Goal: Task Accomplishment & Management: Complete application form

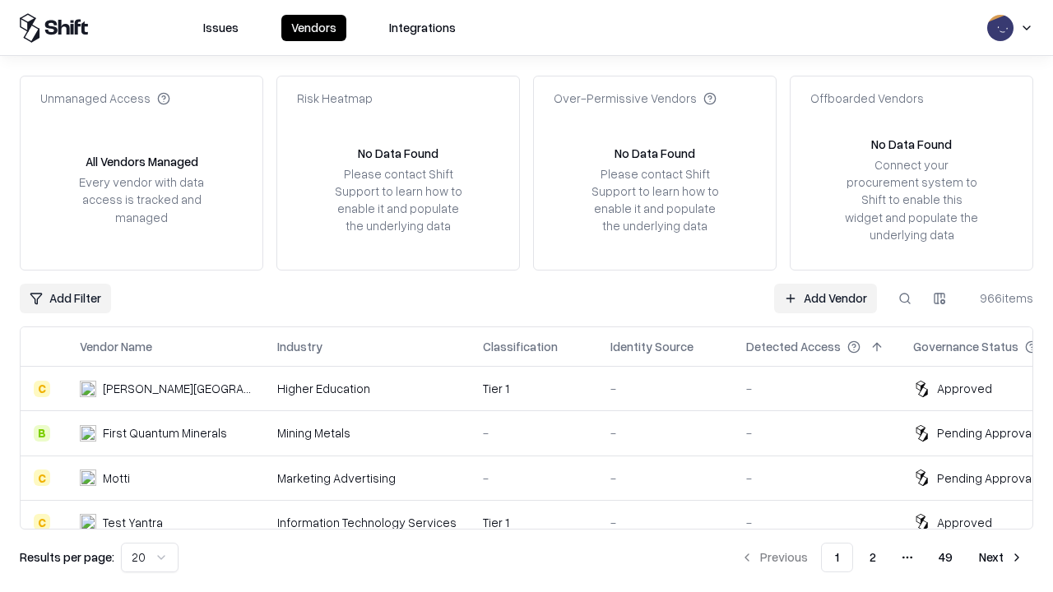
click at [825, 298] on link "Add Vendor" at bounding box center [825, 299] width 103 height 30
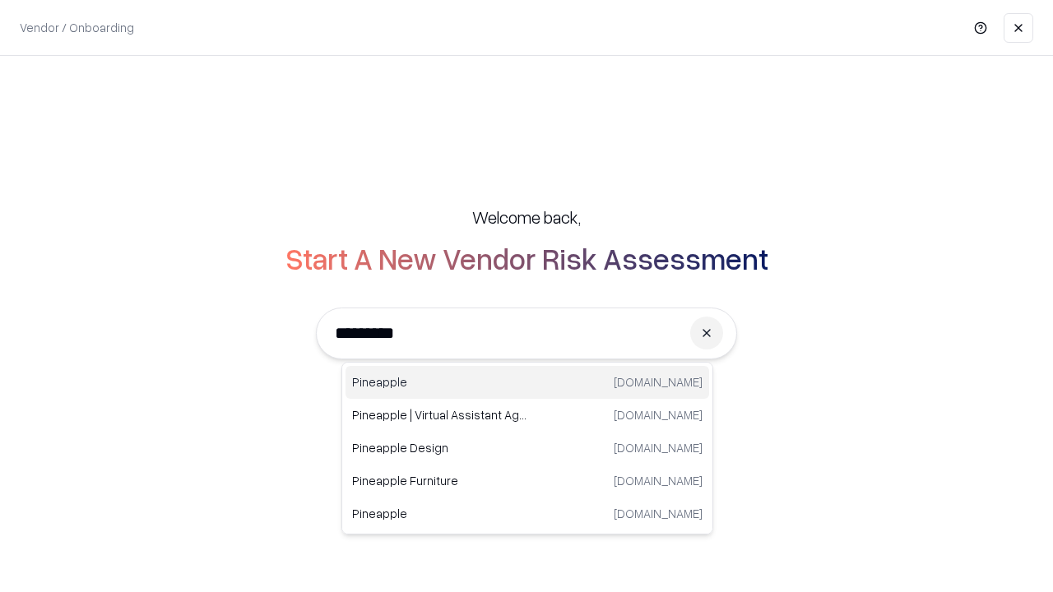
click at [527, 382] on div "Pineapple [DOMAIN_NAME]" at bounding box center [527, 382] width 364 height 33
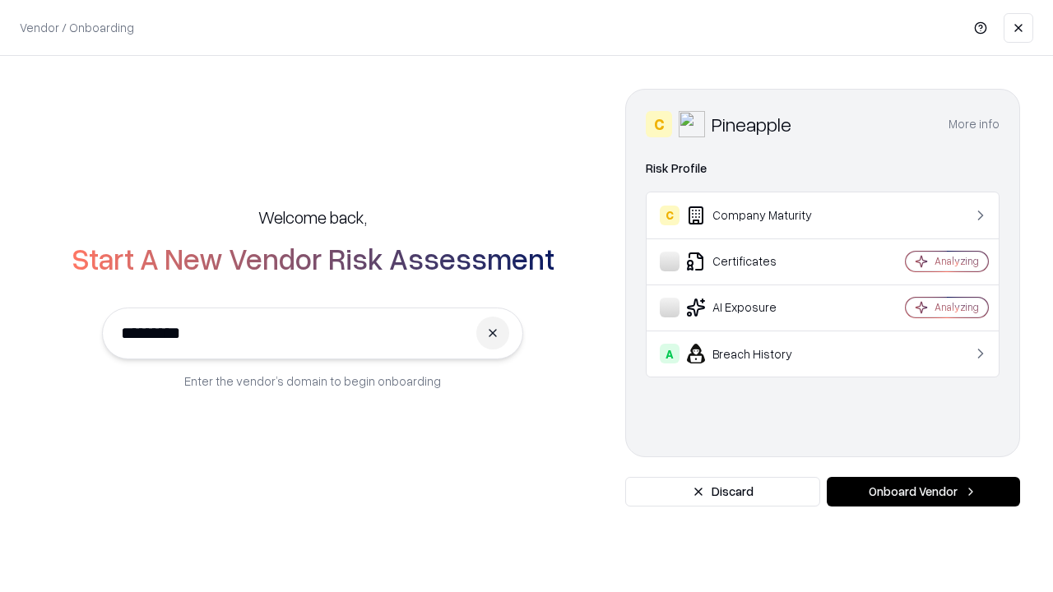
type input "*********"
click at [923, 492] on button "Onboard Vendor" at bounding box center [923, 492] width 193 height 30
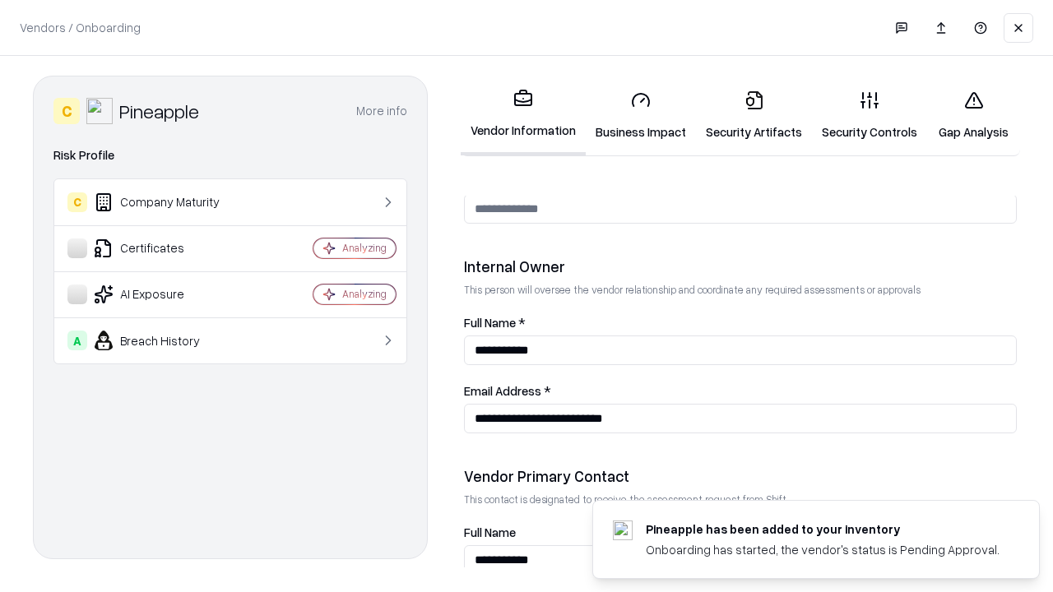
scroll to position [852, 0]
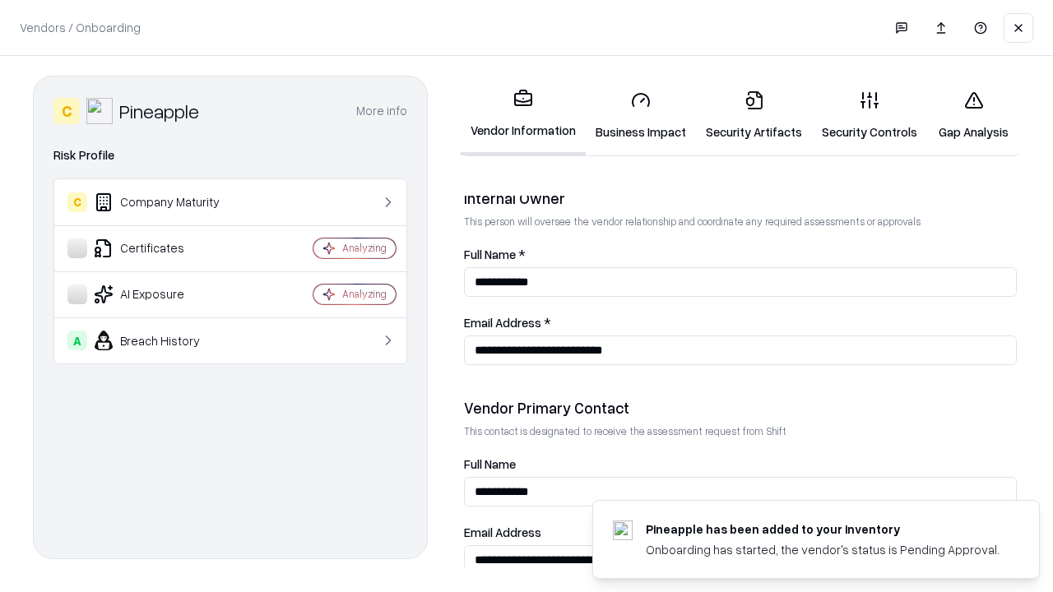
click at [641, 115] on link "Business Impact" at bounding box center [641, 115] width 110 height 76
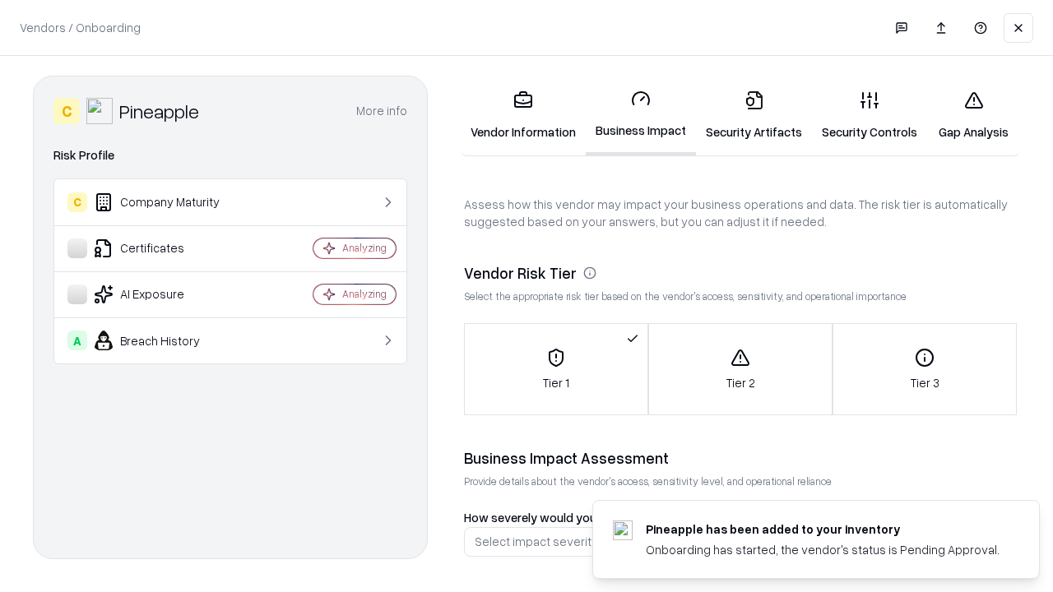
click at [753, 115] on link "Security Artifacts" at bounding box center [754, 115] width 116 height 76
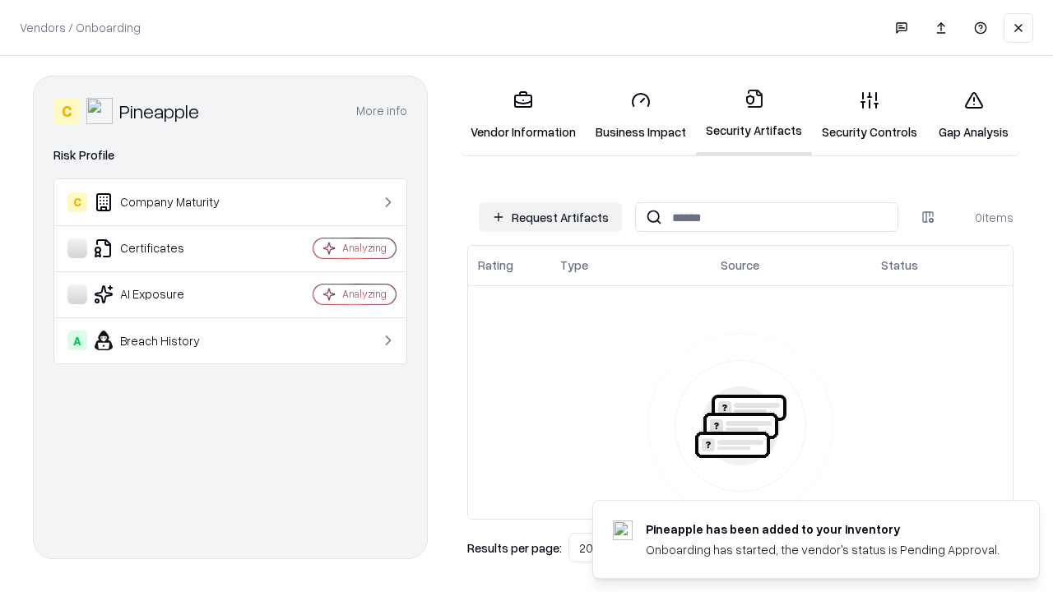
click at [550, 217] on button "Request Artifacts" at bounding box center [550, 217] width 143 height 30
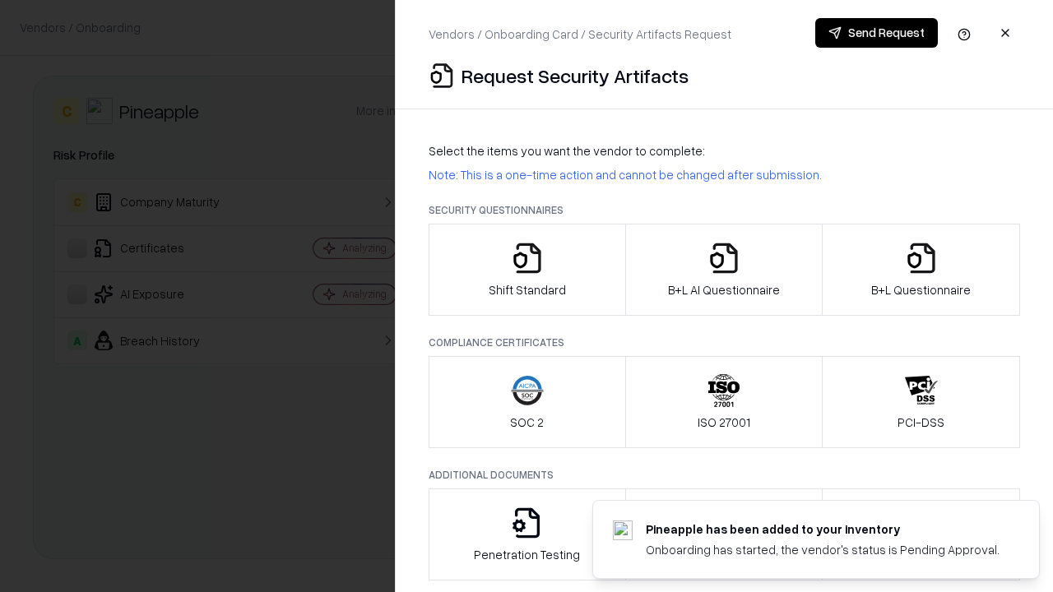
click at [526, 270] on icon "button" at bounding box center [527, 258] width 33 height 33
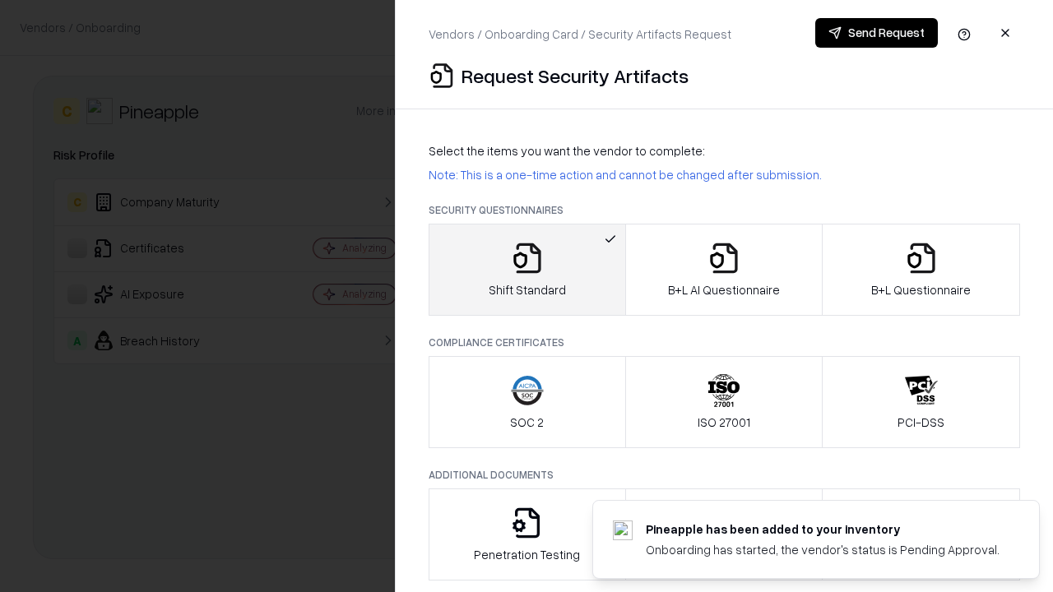
click at [876, 33] on button "Send Request" at bounding box center [876, 33] width 123 height 30
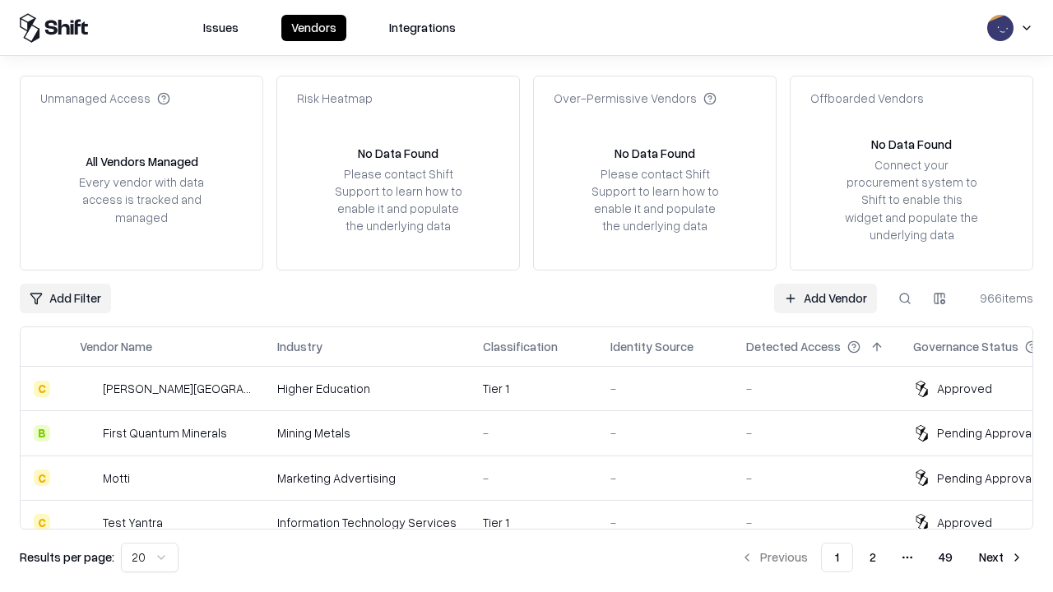
click at [905, 298] on button at bounding box center [905, 299] width 30 height 30
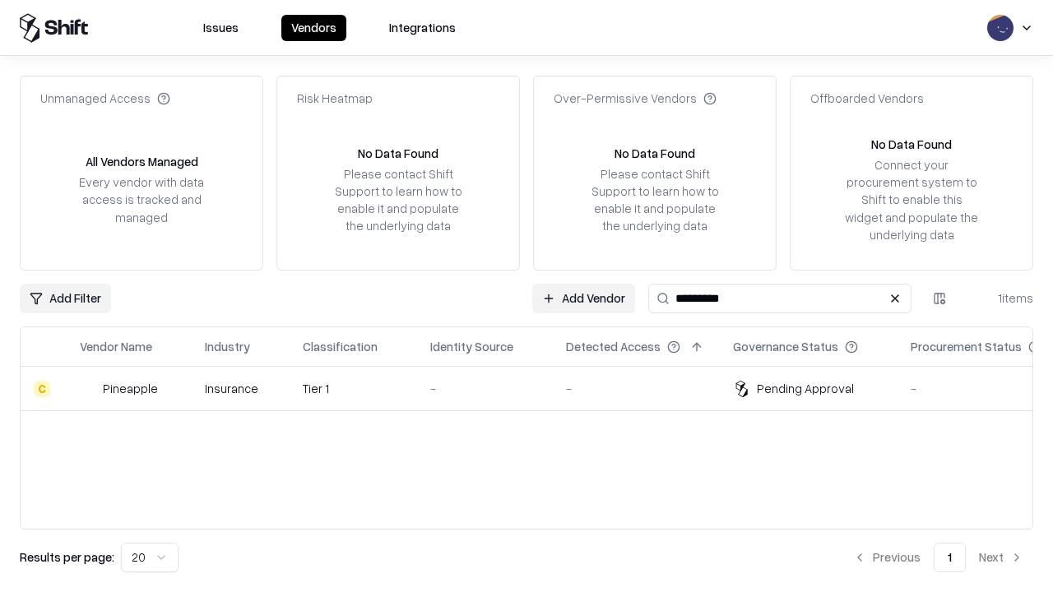
type input "*********"
click at [536, 388] on div "-" at bounding box center [484, 388] width 109 height 17
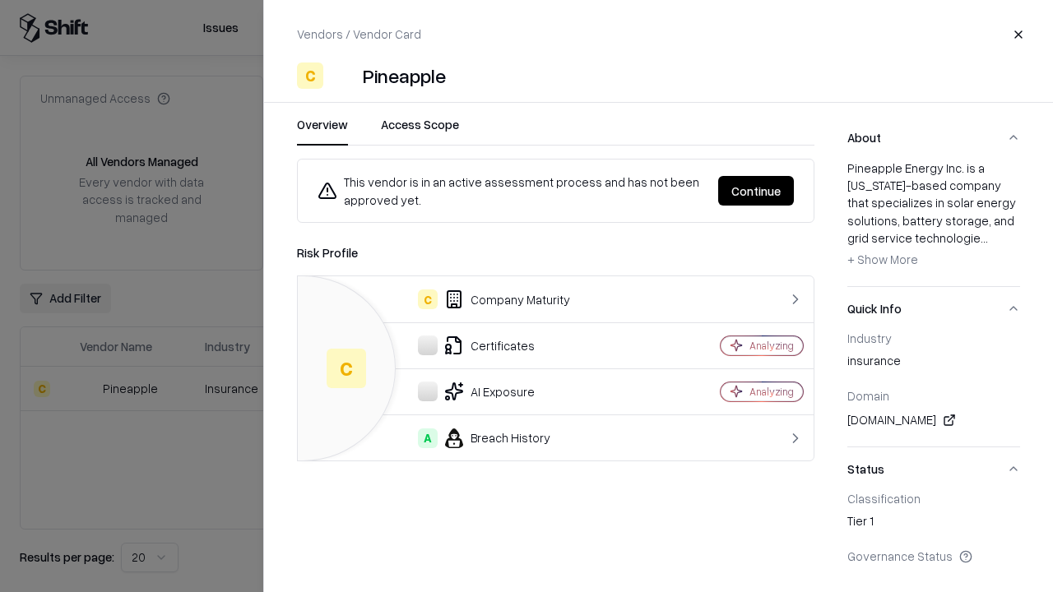
click at [756, 191] on button "Continue" at bounding box center [756, 191] width 76 height 30
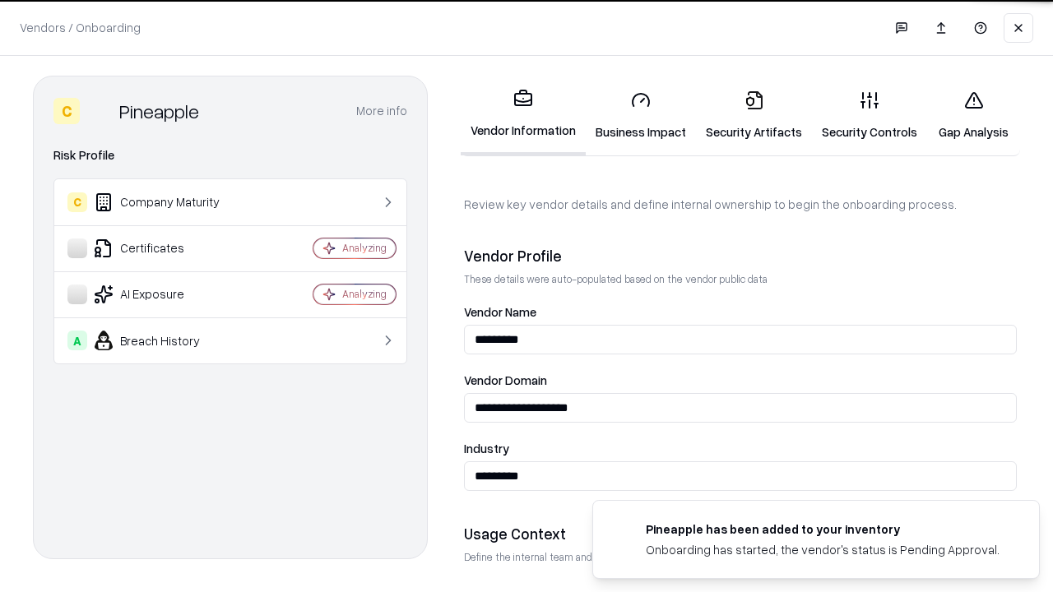
click at [753, 115] on link "Security Artifacts" at bounding box center [754, 115] width 116 height 76
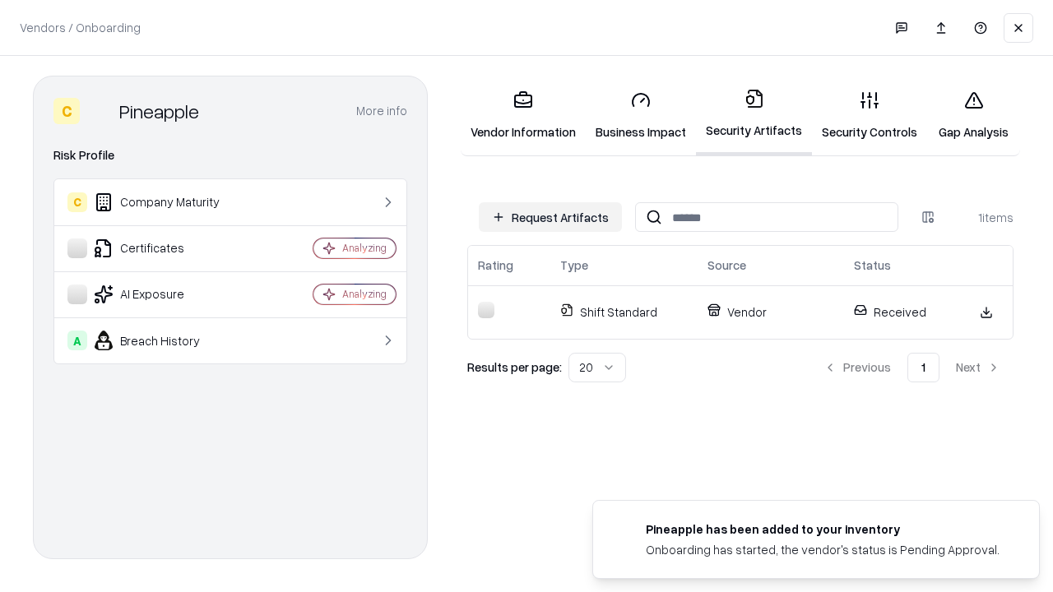
click at [973, 115] on link "Gap Analysis" at bounding box center [973, 115] width 93 height 76
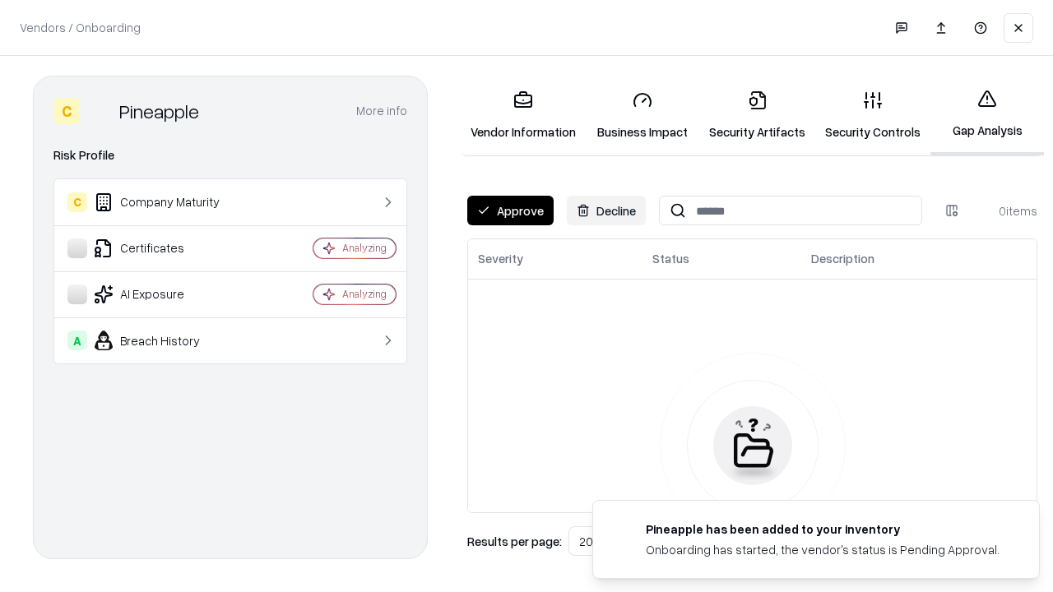
click at [510, 211] on button "Approve" at bounding box center [510, 211] width 86 height 30
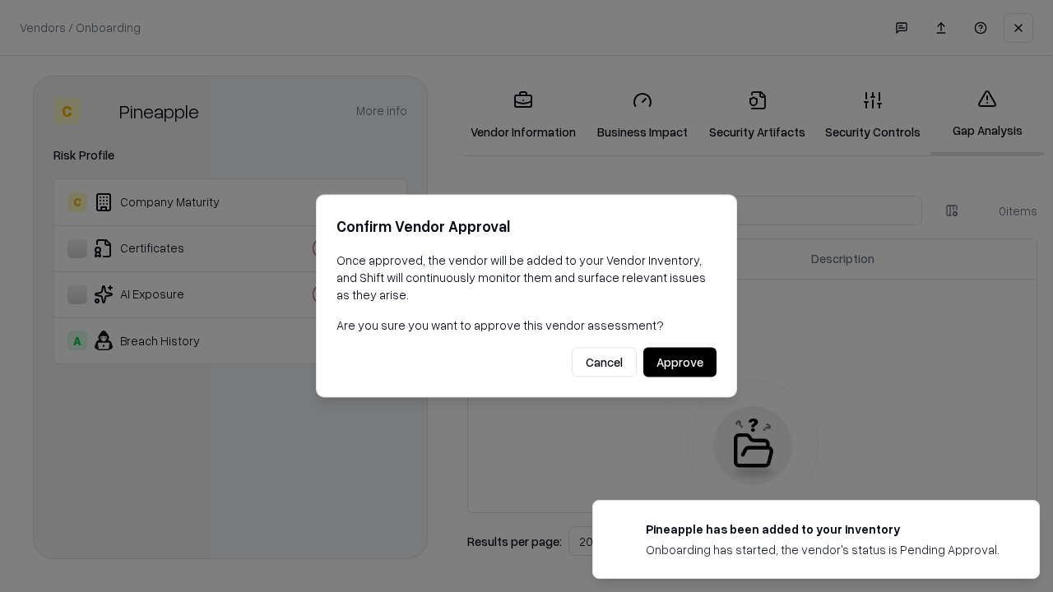
click at [679, 362] on button "Approve" at bounding box center [679, 363] width 73 height 30
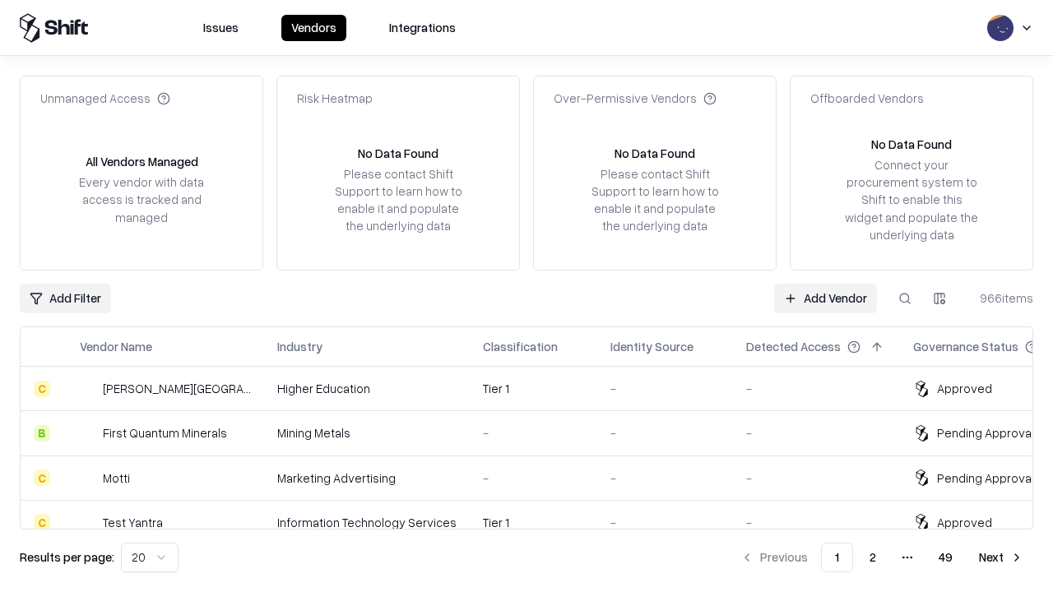
type input "*********"
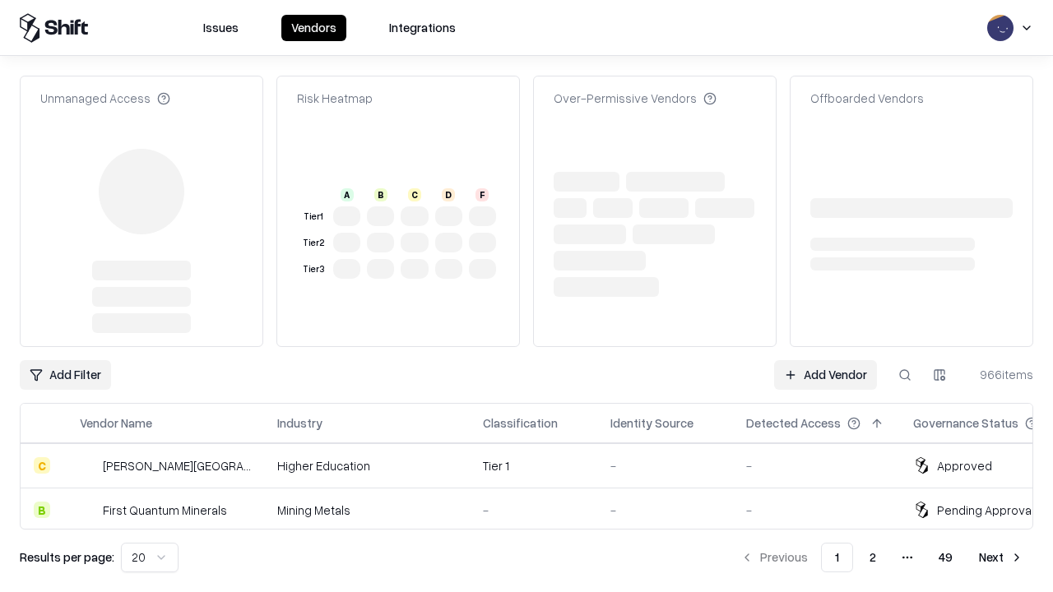
click at [825, 360] on link "Add Vendor" at bounding box center [825, 375] width 103 height 30
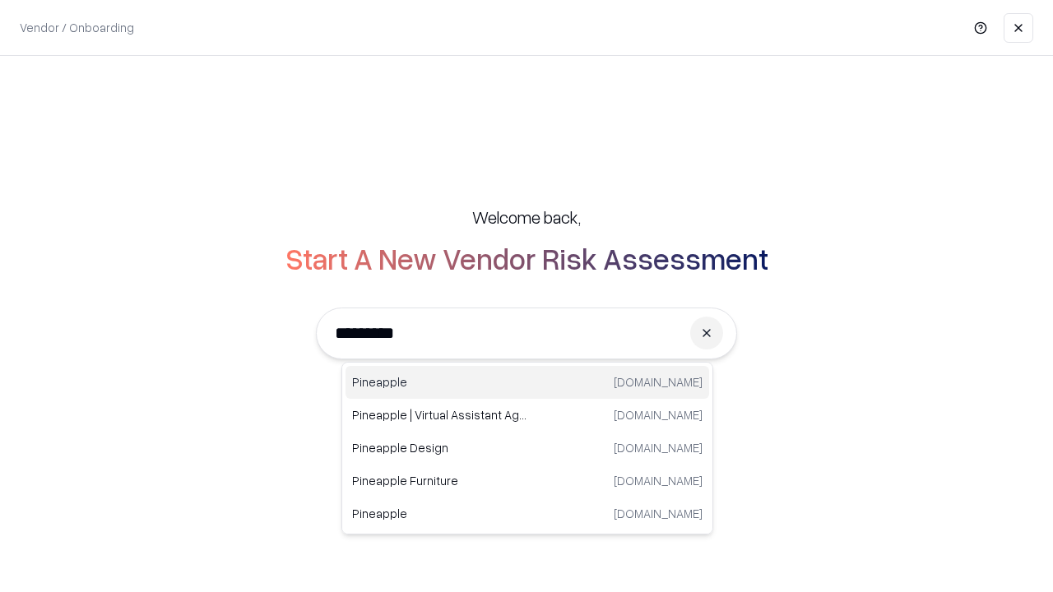
click at [527, 382] on div "Pineapple [DOMAIN_NAME]" at bounding box center [527, 382] width 364 height 33
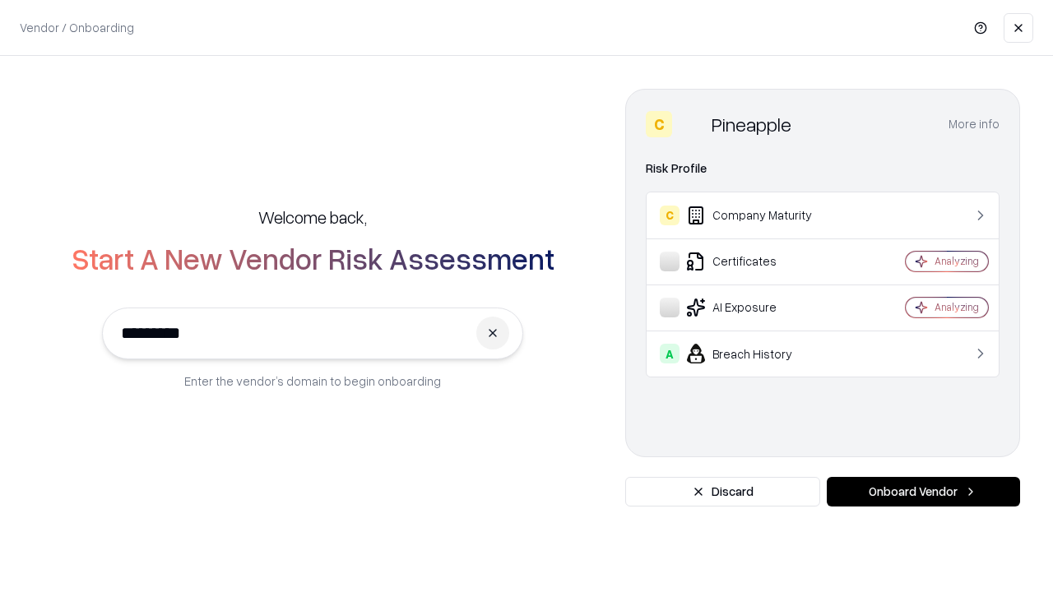
type input "*********"
click at [923, 492] on button "Onboard Vendor" at bounding box center [923, 492] width 193 height 30
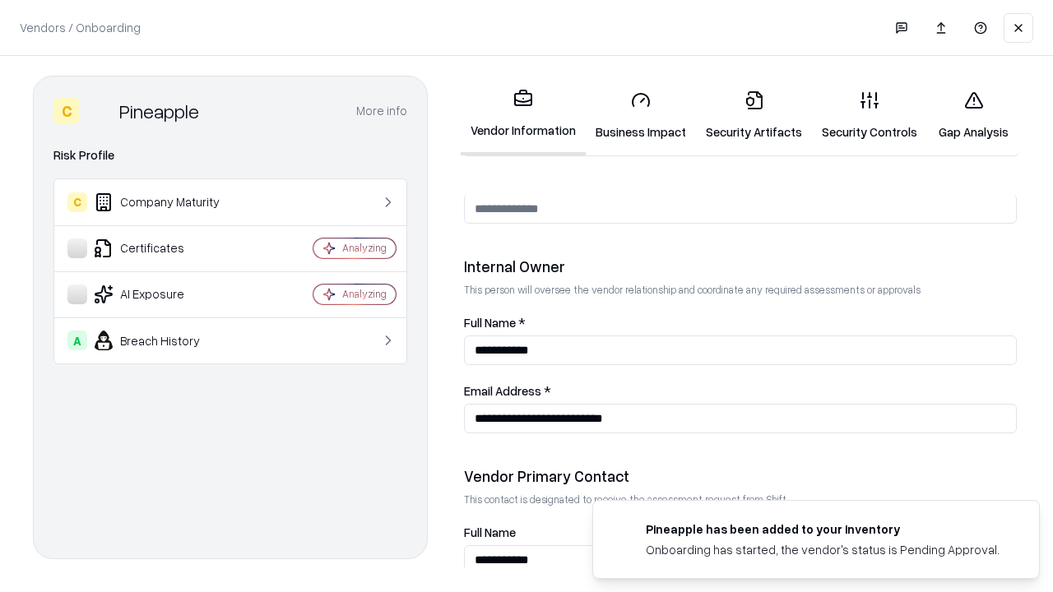
scroll to position [852, 0]
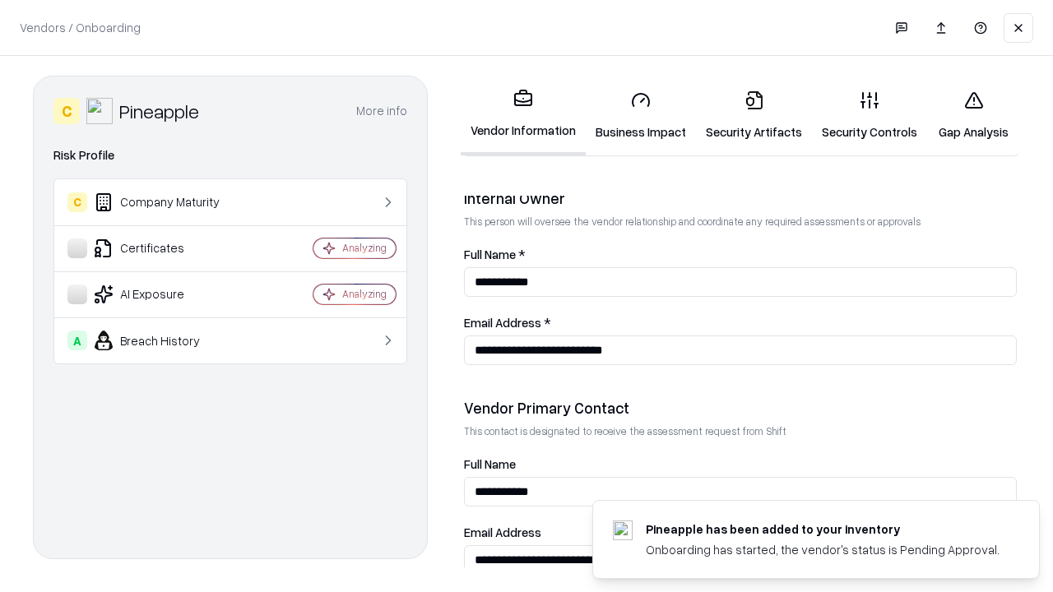
click at [973, 115] on link "Gap Analysis" at bounding box center [973, 115] width 93 height 76
